Goal: Find specific page/section: Find specific page/section

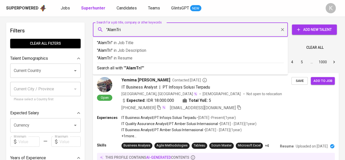
type input ""AlamTri""
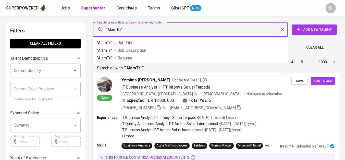
click at [138, 68] on b ""AlamTri"" at bounding box center [134, 68] width 18 height 5
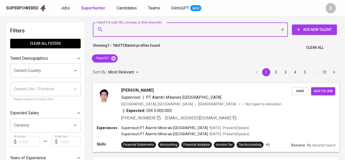
click at [159, 117] on icon "button" at bounding box center [159, 118] width 4 height 4
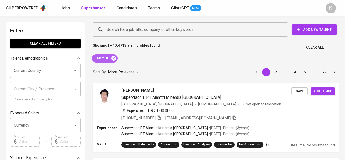
click at [115, 58] on icon at bounding box center [113, 58] width 5 height 5
click at [113, 65] on div "Sort By Most Relevant MOST_RELEVANT 1 2 3 4 5 … 72" at bounding box center [216, 73] width 252 height 16
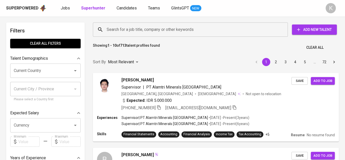
click at [138, 29] on input "Search for a job title, company or other keywords" at bounding box center [191, 30] width 172 height 10
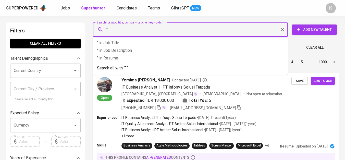
paste input "Hartono Wiesesa"
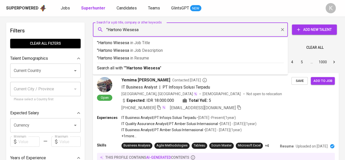
type input ""Hartono Wiesesa""
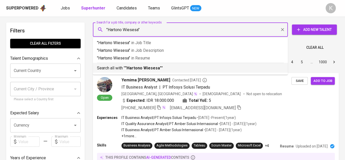
click at [153, 67] on b ""Hartono Wiesesa"" at bounding box center [143, 68] width 36 height 5
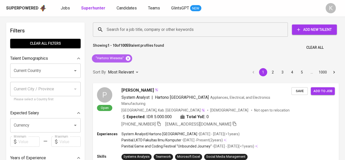
click at [128, 60] on icon at bounding box center [128, 58] width 5 height 5
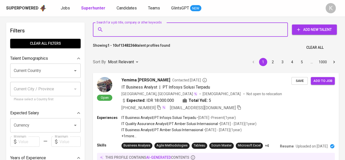
click at [134, 30] on input "Search for a job title, company or other keywords" at bounding box center [191, 30] width 172 height 10
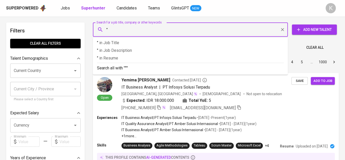
paste input "SVI Global Limited"
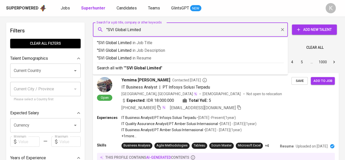
type input ""SVI Global Limited""
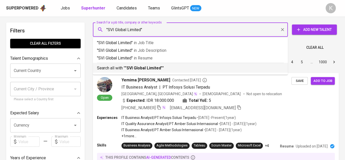
click at [162, 70] on b ""SVI Global Limited"" at bounding box center [143, 68] width 37 height 5
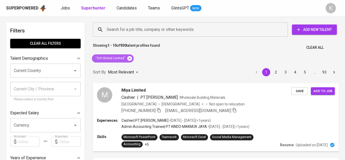
click at [128, 57] on icon at bounding box center [129, 58] width 5 height 5
